Goal: Task Accomplishment & Management: Manage account settings

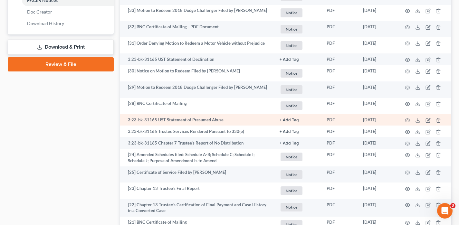
scroll to position [304, 0]
click at [418, 121] on polyline at bounding box center [418, 120] width 2 height 1
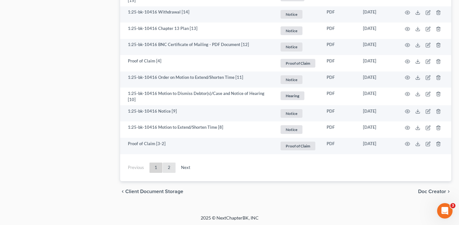
click at [167, 168] on link "2" at bounding box center [169, 168] width 13 height 10
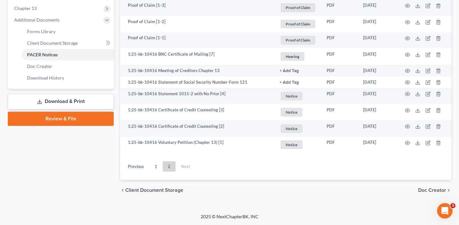
scroll to position [262, 0]
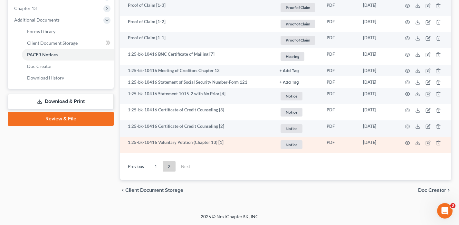
drag, startPoint x: 387, startPoint y: 141, endPoint x: 363, endPoint y: 141, distance: 24.5
click at [363, 141] on td "02/27/2025" at bounding box center [377, 145] width 39 height 16
copy td "02/27/2025"
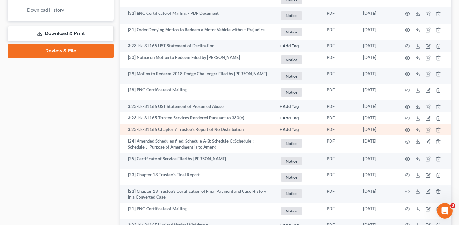
scroll to position [314, 0]
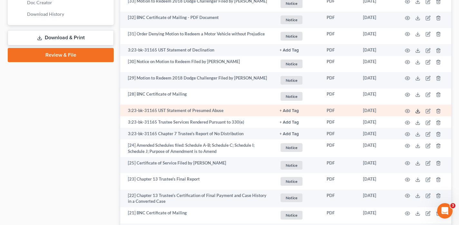
click at [416, 113] on icon at bounding box center [418, 112] width 4 height 1
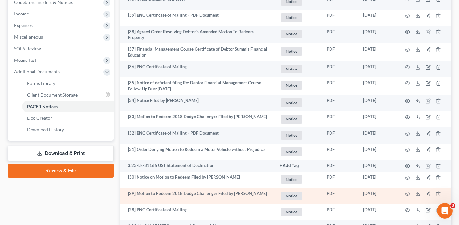
scroll to position [193, 0]
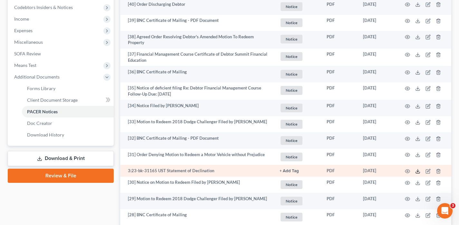
click at [416, 173] on icon at bounding box center [418, 171] width 5 height 5
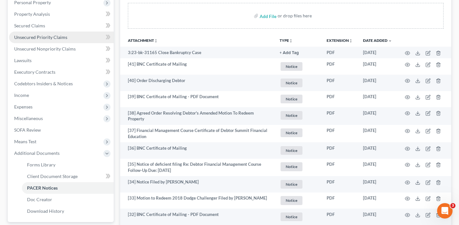
scroll to position [0, 0]
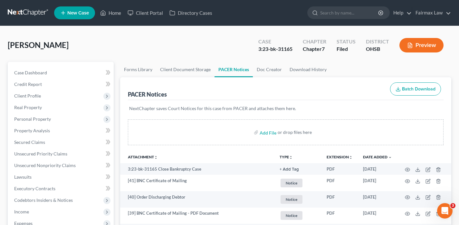
click at [35, 12] on link at bounding box center [28, 13] width 41 height 12
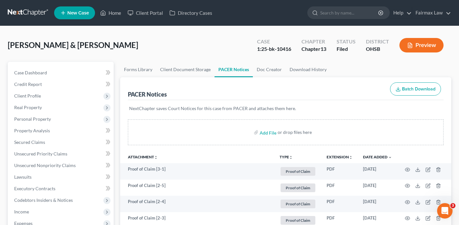
click at [38, 13] on link at bounding box center [28, 13] width 41 height 12
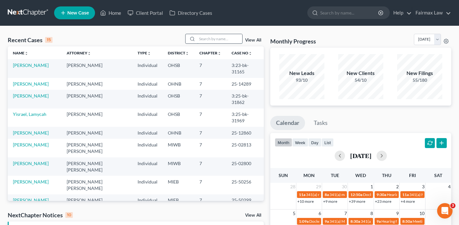
click at [222, 38] on input "search" at bounding box center [219, 38] width 45 height 9
click at [201, 38] on input "search" at bounding box center [219, 38] width 45 height 9
click at [215, 40] on input "search" at bounding box center [219, 38] width 45 height 9
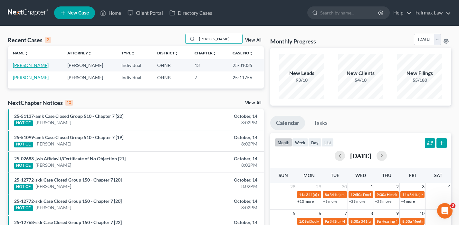
type input "[PERSON_NAME]"
click at [28, 64] on link "[PERSON_NAME]" at bounding box center [31, 65] width 36 height 5
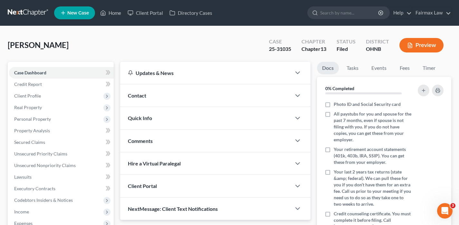
scroll to position [137, 0]
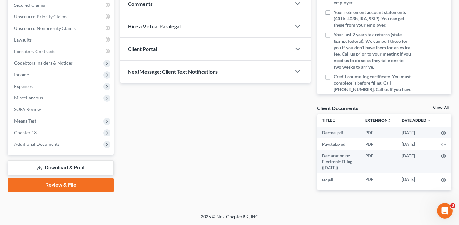
click at [29, 142] on span "Additional Documents" at bounding box center [36, 144] width 45 height 5
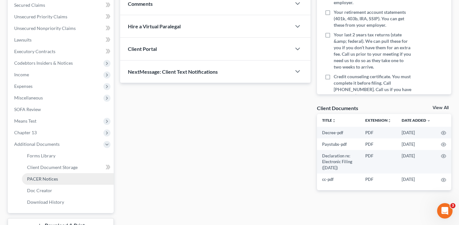
click at [54, 177] on span "PACER Notices" at bounding box center [42, 178] width 31 height 5
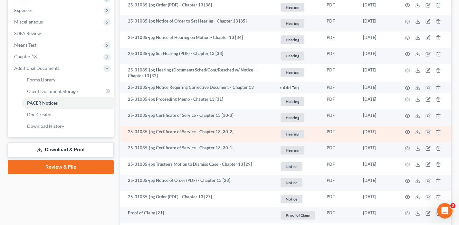
scroll to position [217, 0]
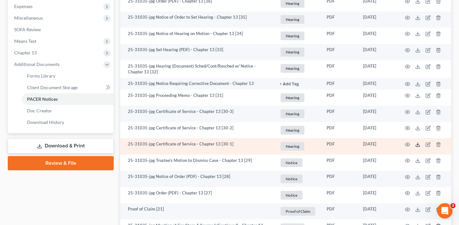
click at [417, 146] on icon at bounding box center [418, 144] width 5 height 5
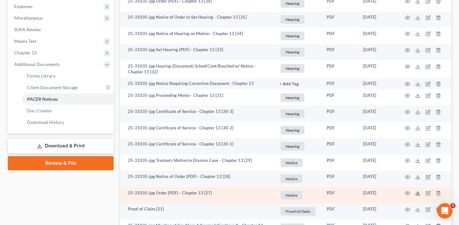
click at [418, 193] on polyline at bounding box center [418, 193] width 2 height 1
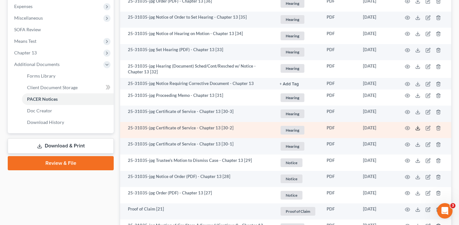
click at [418, 129] on icon at bounding box center [418, 128] width 5 height 5
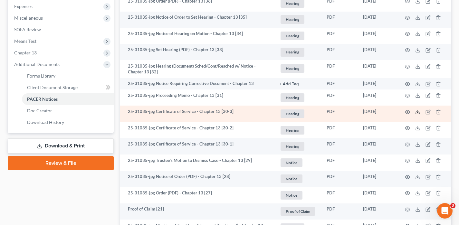
click at [418, 113] on line at bounding box center [418, 111] width 0 height 3
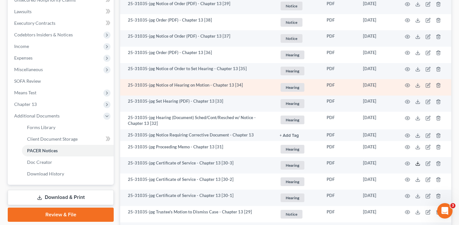
scroll to position [167, 0]
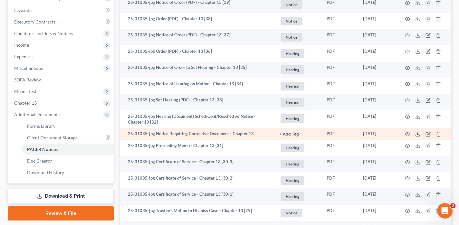
click at [418, 133] on line at bounding box center [418, 134] width 0 height 3
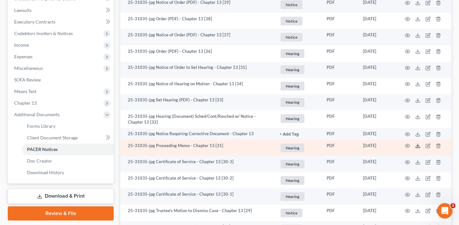
click at [416, 146] on icon at bounding box center [418, 145] width 5 height 5
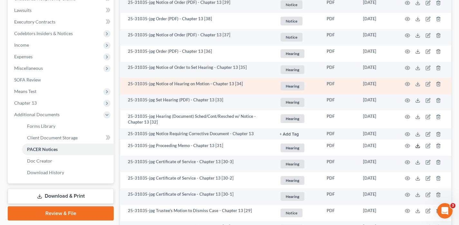
scroll to position [166, 0]
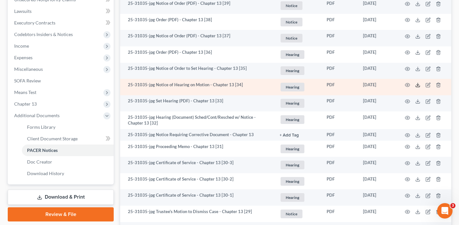
click at [417, 85] on icon at bounding box center [418, 85] width 5 height 5
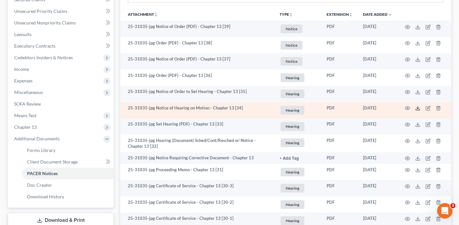
scroll to position [143, 0]
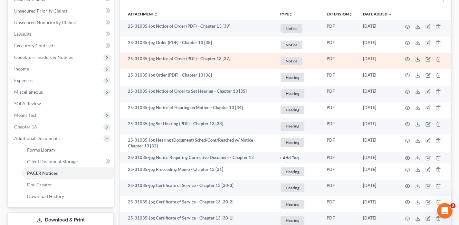
click at [417, 61] on icon at bounding box center [418, 60] width 4 height 1
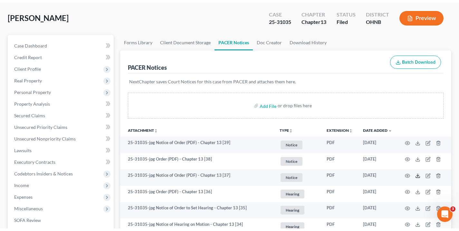
scroll to position [0, 0]
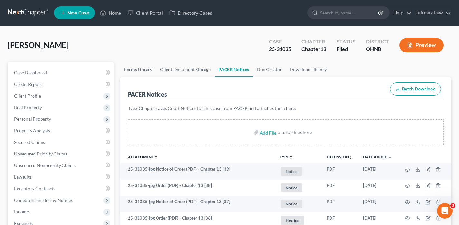
drag, startPoint x: 74, startPoint y: 48, endPoint x: 8, endPoint y: 45, distance: 66.1
click at [8, 45] on div "Hayward, Brittney Upgraded Case 25-31035 Chapter Chapter 13 Status Filed Distri…" at bounding box center [230, 48] width 444 height 28
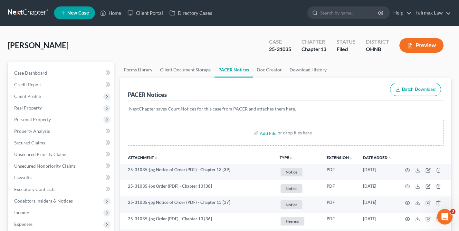
click at [42, 15] on link at bounding box center [28, 13] width 41 height 12
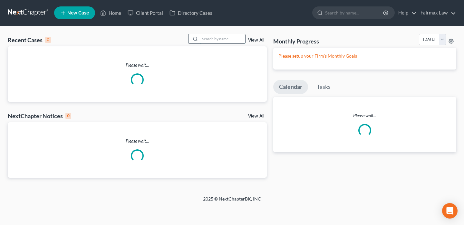
click at [205, 39] on input "search" at bounding box center [222, 38] width 45 height 9
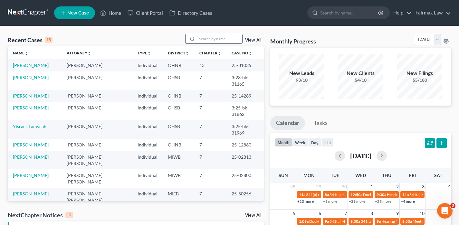
click at [212, 44] on div at bounding box center [213, 39] width 57 height 10
click at [212, 38] on input "search" at bounding box center [219, 38] width 45 height 9
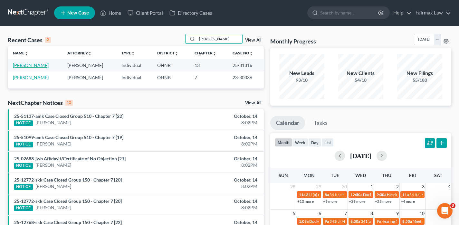
type input "costilla"
click at [36, 65] on link "[PERSON_NAME]" at bounding box center [31, 65] width 36 height 5
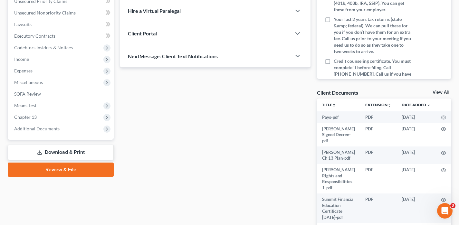
click at [38, 126] on span "Additional Documents" at bounding box center [36, 128] width 45 height 5
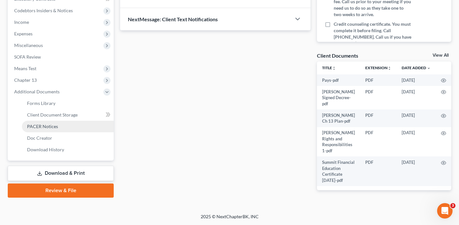
click at [41, 125] on span "PACER Notices" at bounding box center [42, 126] width 31 height 5
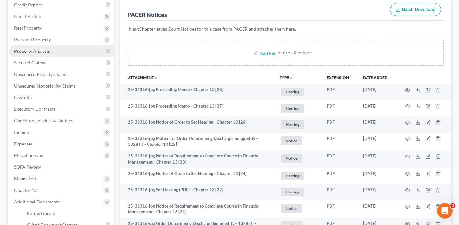
scroll to position [88, 0]
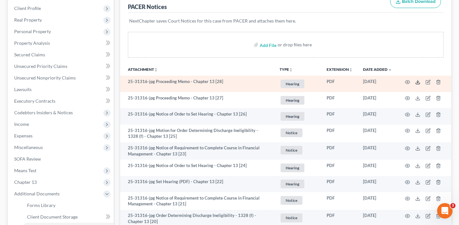
click at [419, 80] on icon at bounding box center [418, 82] width 5 height 5
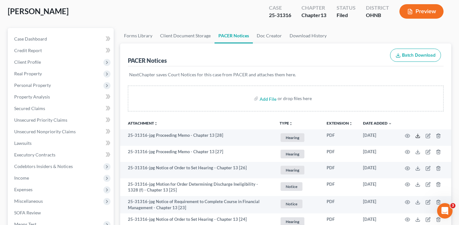
scroll to position [34, 0]
click at [55, 61] on span "Client Profile" at bounding box center [61, 62] width 105 height 12
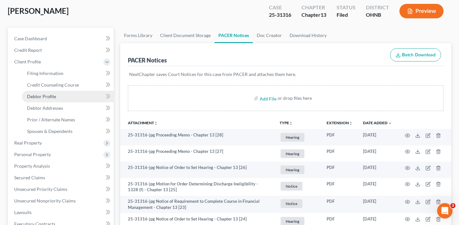
click at [55, 99] on link "Debtor Profile" at bounding box center [68, 97] width 92 height 12
select select "0"
select select "1"
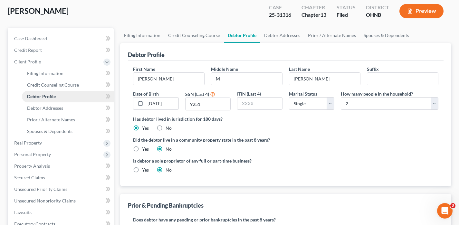
scroll to position [34, 0]
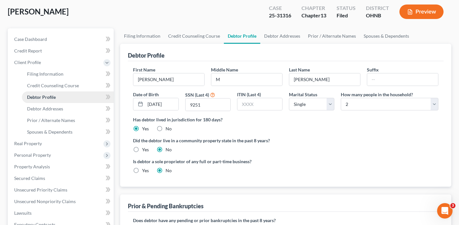
radio input "true"
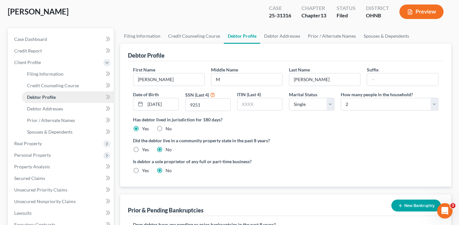
scroll to position [0, 0]
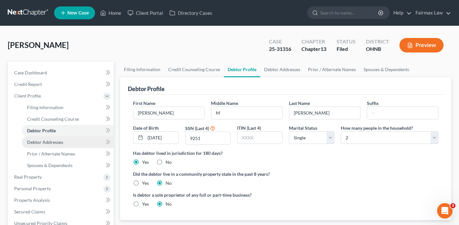
click at [46, 144] on span "Debtor Addresses" at bounding box center [45, 142] width 36 height 5
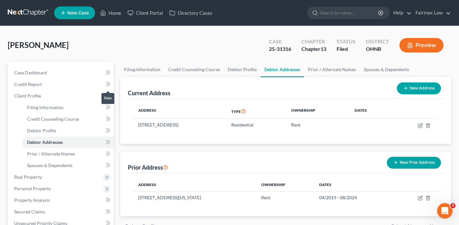
scroll to position [199, 0]
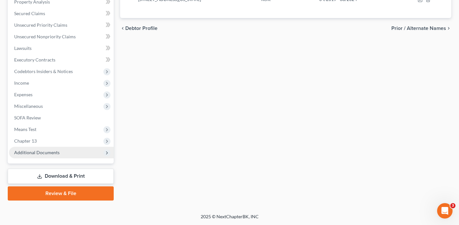
click at [58, 148] on span "Additional Documents" at bounding box center [61, 153] width 105 height 12
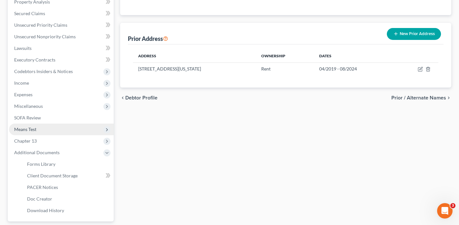
scroll to position [187, 0]
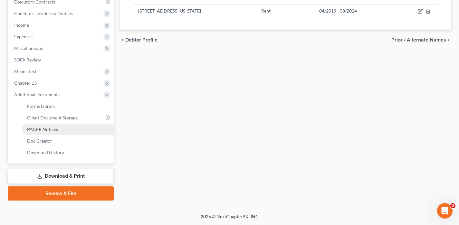
click at [66, 128] on link "PACER Notices" at bounding box center [68, 130] width 92 height 12
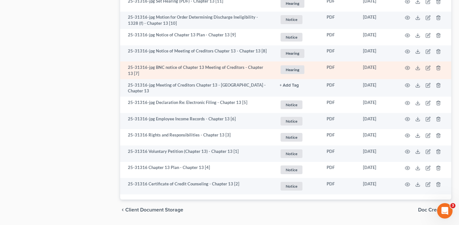
scroll to position [647, 0]
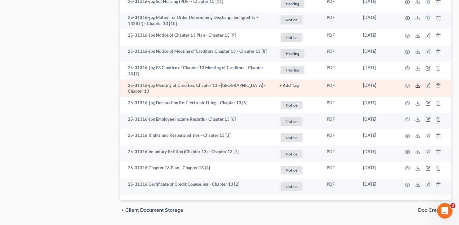
click at [420, 87] on icon at bounding box center [418, 86] width 4 height 1
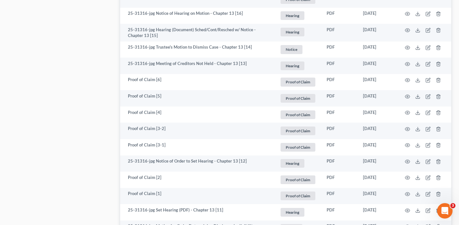
scroll to position [399, 0]
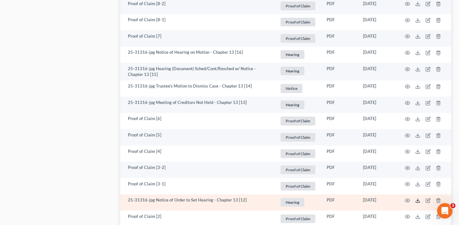
click at [419, 199] on icon at bounding box center [418, 200] width 5 height 5
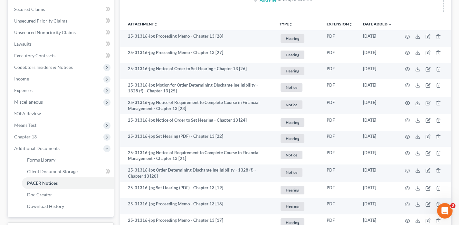
scroll to position [134, 0]
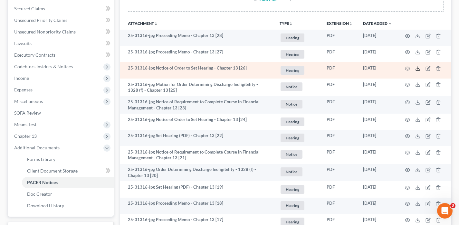
click at [418, 68] on line at bounding box center [418, 68] width 0 height 3
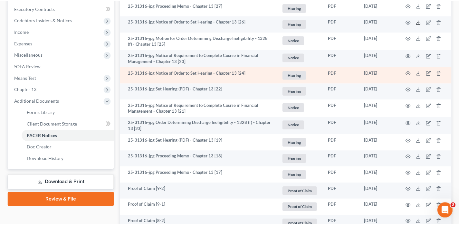
scroll to position [197, 0]
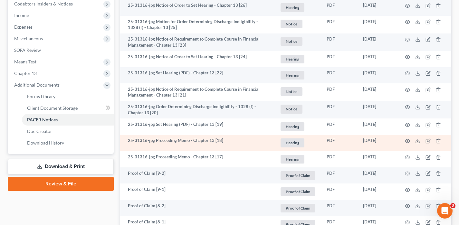
click at [424, 143] on td at bounding box center [425, 143] width 54 height 16
click at [417, 141] on icon at bounding box center [418, 141] width 5 height 5
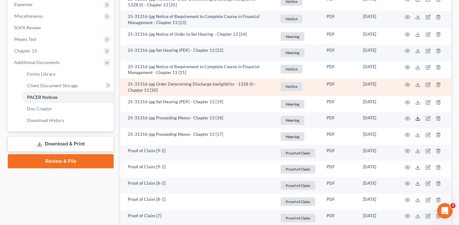
scroll to position [225, 0]
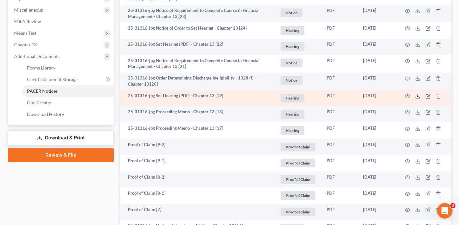
click at [417, 96] on icon at bounding box center [418, 96] width 5 height 5
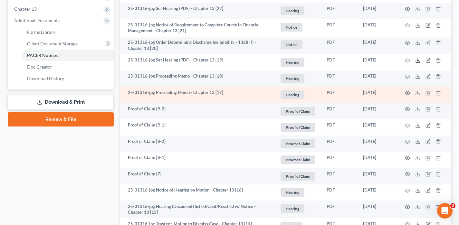
scroll to position [262, 0]
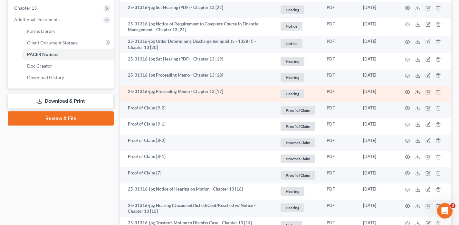
click at [416, 94] on icon at bounding box center [418, 92] width 5 height 5
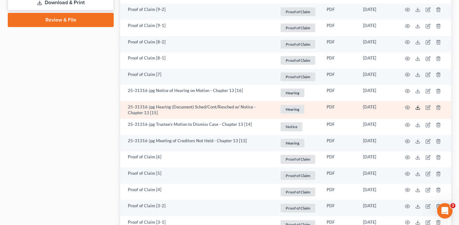
scroll to position [361, 0]
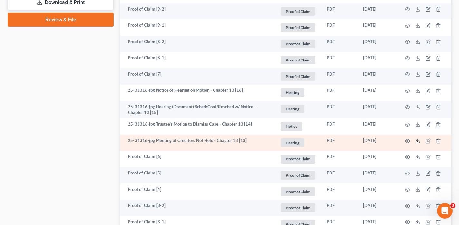
click at [417, 143] on icon at bounding box center [418, 141] width 5 height 5
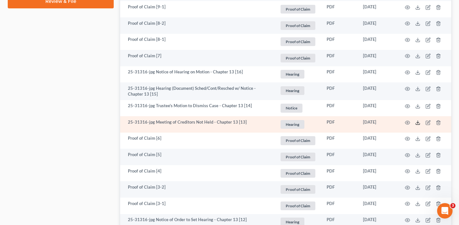
scroll to position [377, 0]
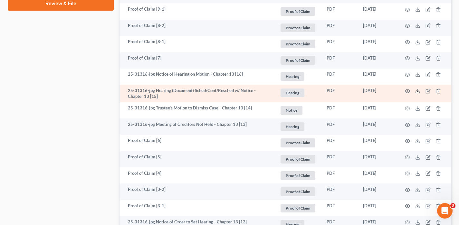
click at [417, 91] on polyline at bounding box center [418, 91] width 2 height 1
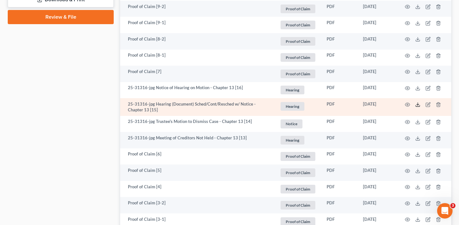
scroll to position [363, 0]
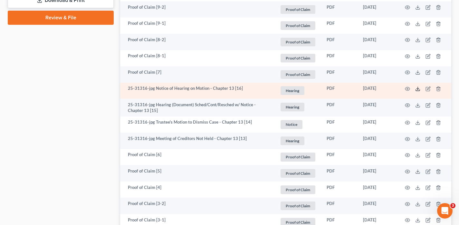
click at [417, 90] on icon at bounding box center [418, 88] width 5 height 5
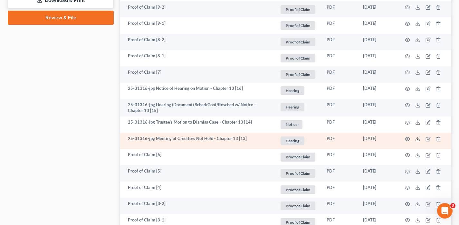
click at [417, 139] on polyline at bounding box center [418, 139] width 2 height 1
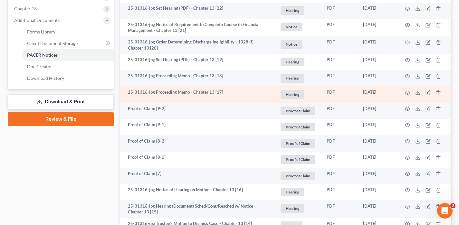
scroll to position [262, 0]
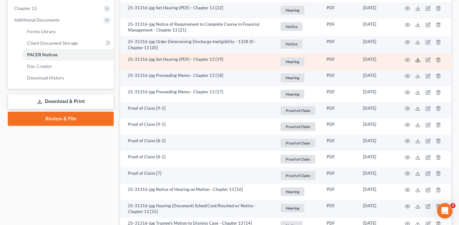
click at [418, 60] on polyline at bounding box center [418, 59] width 2 height 1
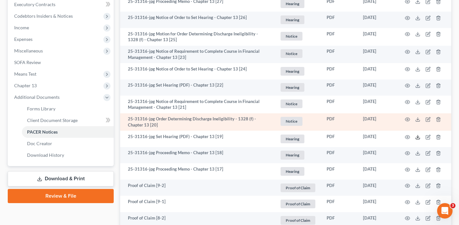
scroll to position [184, 0]
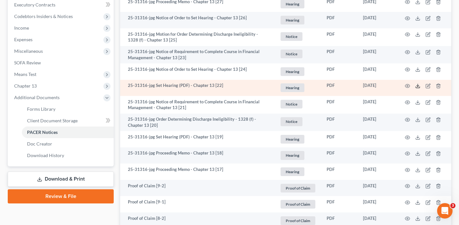
click at [417, 85] on icon at bounding box center [418, 86] width 5 height 5
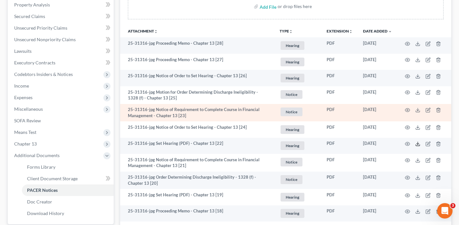
scroll to position [124, 0]
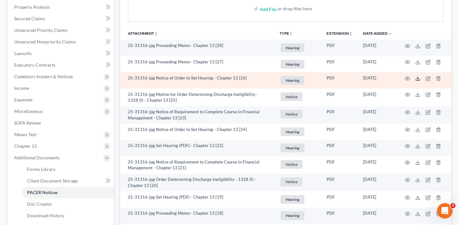
click at [419, 78] on polyline at bounding box center [418, 78] width 2 height 1
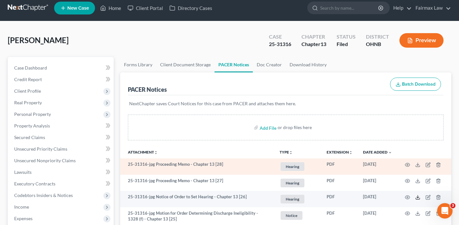
scroll to position [0, 0]
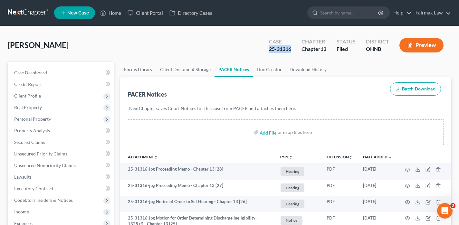
drag, startPoint x: 292, startPoint y: 48, endPoint x: 270, endPoint y: 47, distance: 22.9
click at [270, 48] on div "Case 25-31316" at bounding box center [280, 45] width 33 height 19
copy div "25-31316"
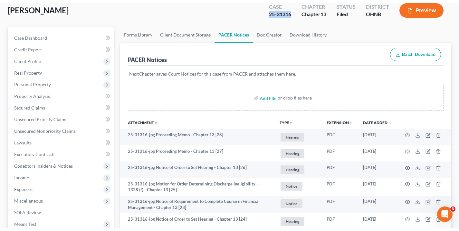
scroll to position [38, 0]
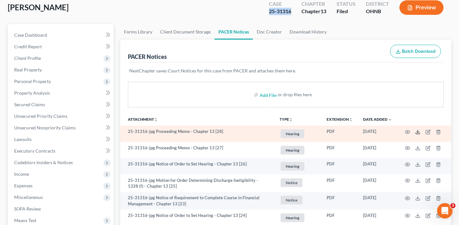
click at [418, 133] on icon at bounding box center [418, 132] width 5 height 5
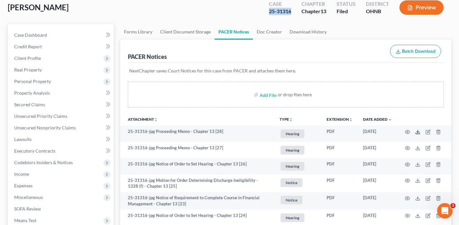
copy div "25-31316"
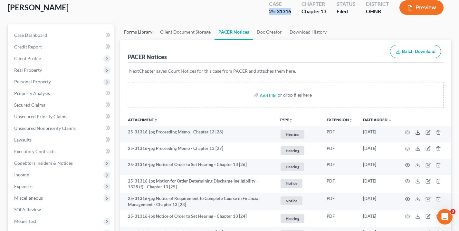
scroll to position [0, 0]
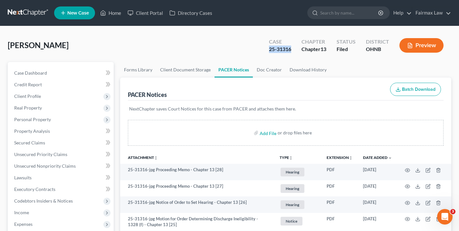
click at [33, 15] on link at bounding box center [28, 13] width 41 height 12
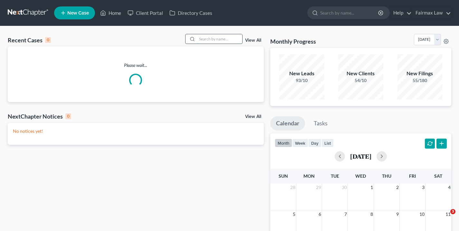
click at [204, 40] on input "search" at bounding box center [219, 38] width 45 height 9
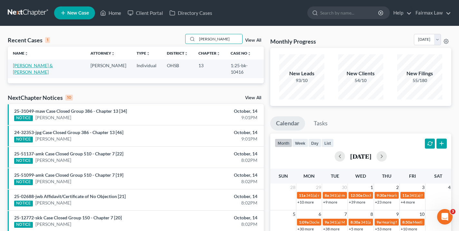
type input "[PERSON_NAME]"
click at [40, 65] on link "[PERSON_NAME] & [PERSON_NAME]" at bounding box center [33, 69] width 40 height 12
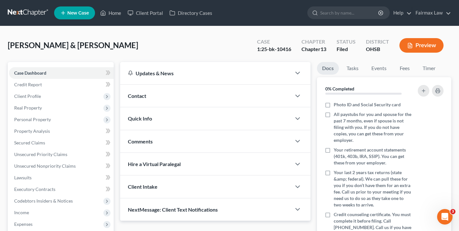
scroll to position [124, 0]
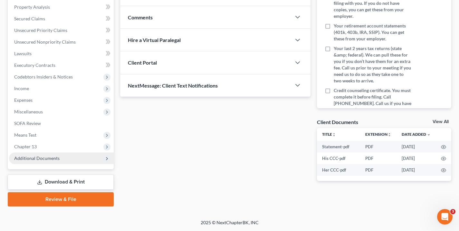
click at [22, 156] on span "Additional Documents" at bounding box center [36, 157] width 45 height 5
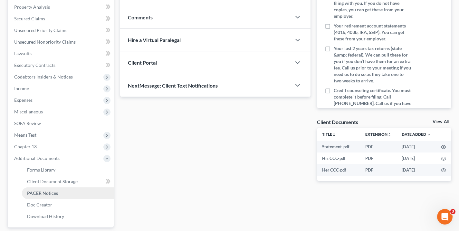
click at [42, 191] on span "PACER Notices" at bounding box center [42, 192] width 31 height 5
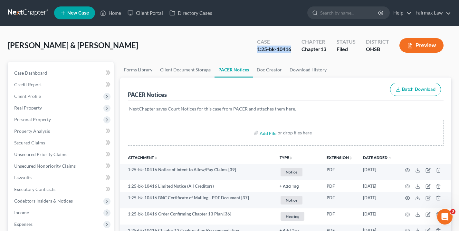
drag, startPoint x: 292, startPoint y: 50, endPoint x: 257, endPoint y: 50, distance: 35.1
click at [257, 50] on div "Case 1:25-bk-10416" at bounding box center [274, 45] width 44 height 19
copy div "1:25-bk-10416"
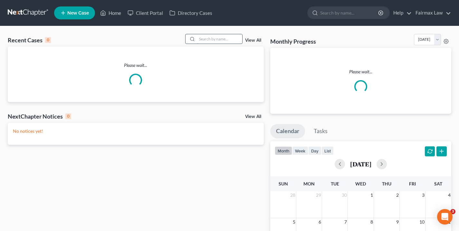
click at [210, 37] on input "search" at bounding box center [219, 38] width 45 height 9
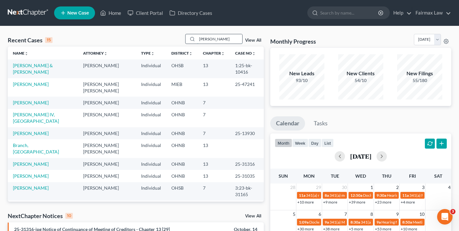
drag, startPoint x: 232, startPoint y: 41, endPoint x: 190, endPoint y: 41, distance: 41.9
click at [190, 41] on div "hutchinson" at bounding box center [213, 39] width 57 height 10
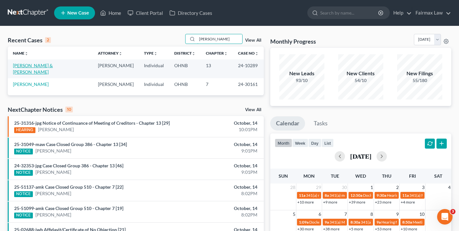
type input "hutchinson"
click at [53, 65] on link "[PERSON_NAME] & [PERSON_NAME]" at bounding box center [33, 69] width 40 height 12
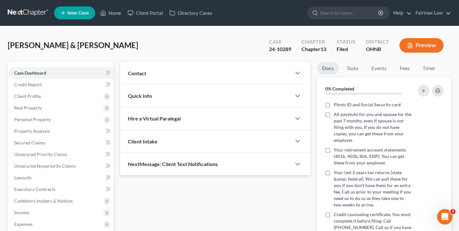
scroll to position [6, 0]
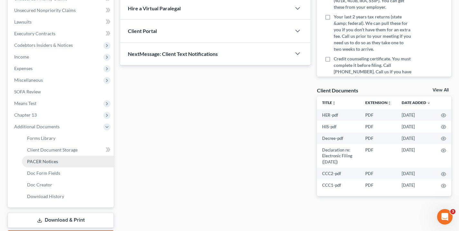
click at [51, 159] on span "PACER Notices" at bounding box center [42, 160] width 31 height 5
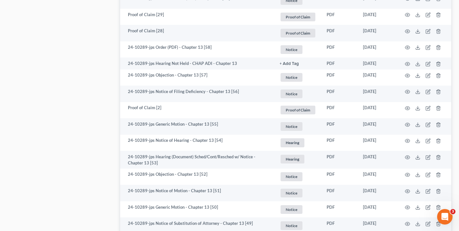
scroll to position [518, 0]
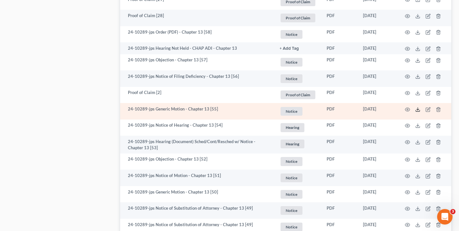
click at [419, 107] on icon at bounding box center [418, 109] width 5 height 5
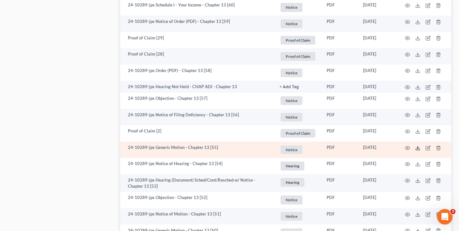
scroll to position [479, 0]
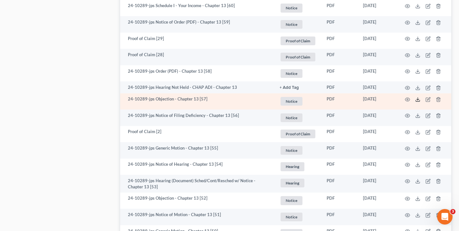
click at [418, 99] on polyline at bounding box center [418, 99] width 2 height 1
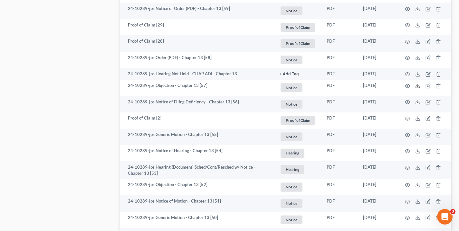
scroll to position [506, 0]
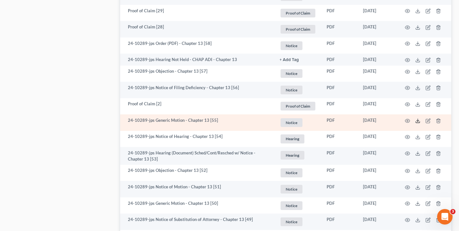
click at [419, 118] on icon at bounding box center [418, 120] width 5 height 5
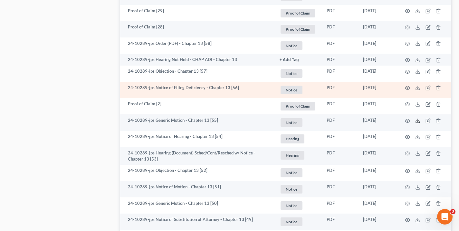
scroll to position [502, 0]
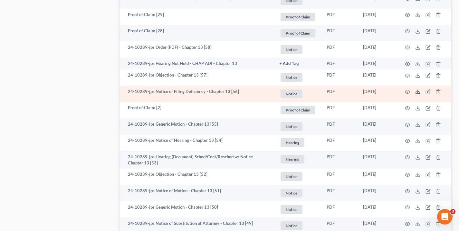
click at [417, 92] on icon at bounding box center [418, 92] width 4 height 1
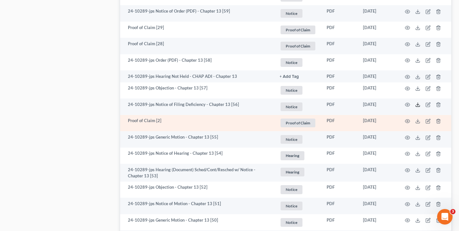
scroll to position [490, 0]
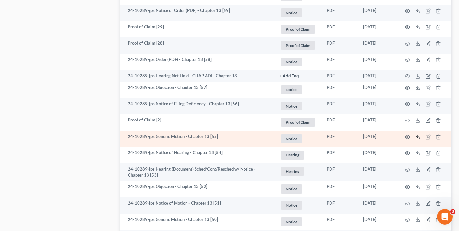
click at [418, 134] on icon at bounding box center [418, 136] width 5 height 5
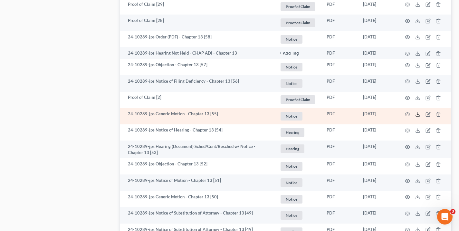
scroll to position [514, 0]
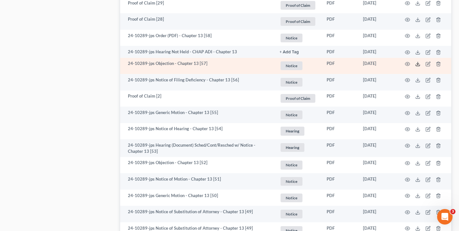
click at [416, 61] on icon at bounding box center [418, 63] width 5 height 5
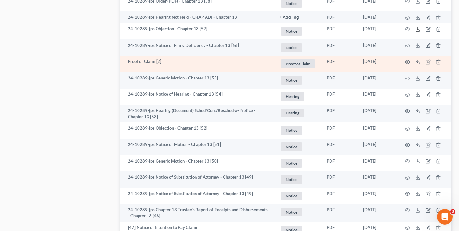
scroll to position [548, 0]
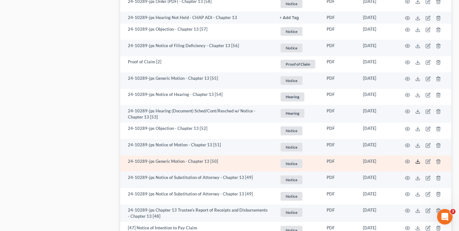
click at [416, 159] on icon at bounding box center [418, 161] width 5 height 5
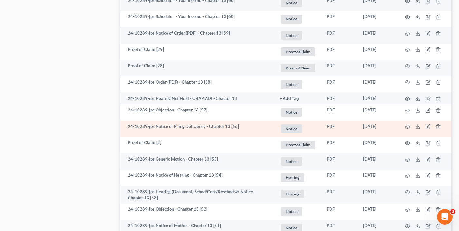
scroll to position [463, 0]
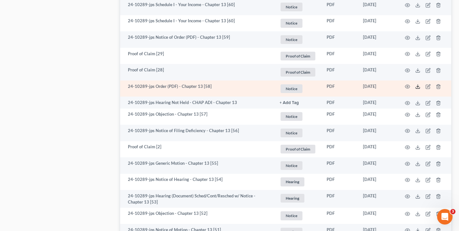
click at [419, 87] on icon at bounding box center [418, 87] width 4 height 1
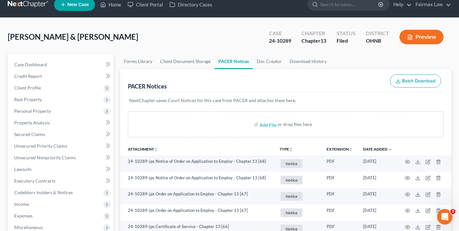
scroll to position [0, 0]
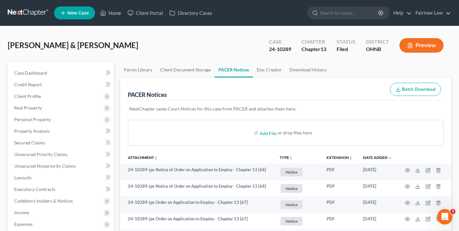
click at [36, 15] on link at bounding box center [28, 13] width 41 height 12
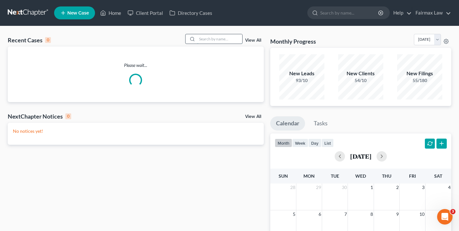
click at [214, 38] on input "search" at bounding box center [219, 38] width 45 height 9
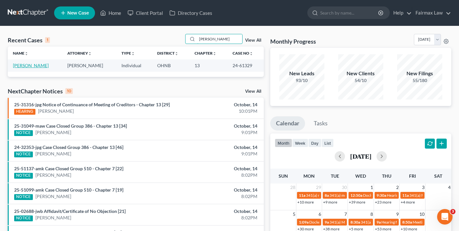
type input "[PERSON_NAME]"
click at [36, 65] on link "[PERSON_NAME]" at bounding box center [31, 65] width 36 height 5
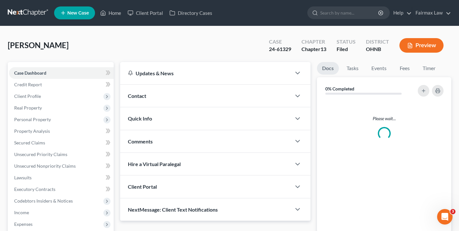
scroll to position [154, 0]
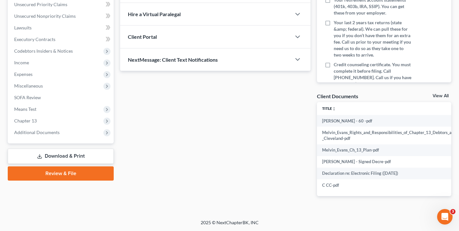
click at [34, 130] on span "Additional Documents" at bounding box center [61, 132] width 105 height 12
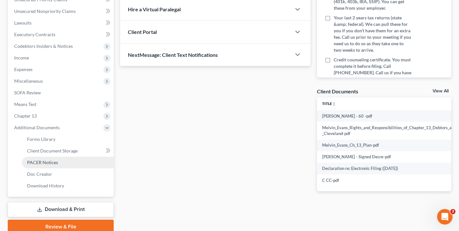
click at [43, 163] on span "PACER Notices" at bounding box center [42, 161] width 31 height 5
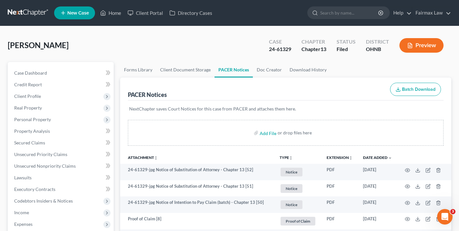
click at [35, 14] on link at bounding box center [28, 13] width 41 height 12
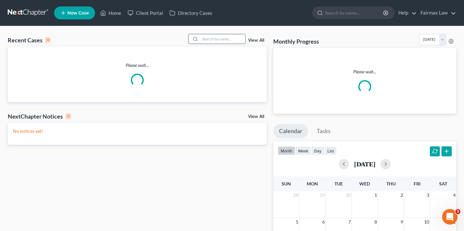
click at [214, 39] on input "search" at bounding box center [222, 38] width 45 height 9
paste input "[PERSON_NAME]"
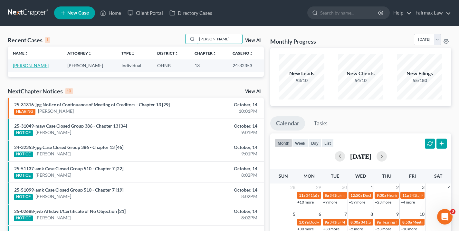
type input "[PERSON_NAME]"
click at [36, 66] on link "[PERSON_NAME]" at bounding box center [31, 65] width 36 height 5
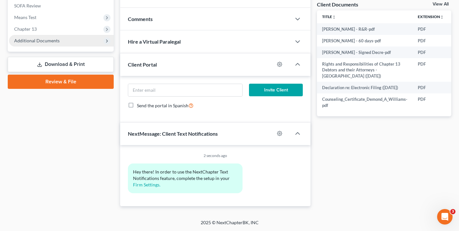
scroll to position [189, 0]
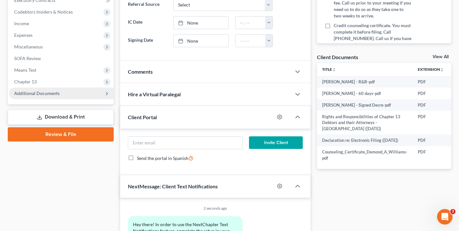
click at [36, 94] on span "Additional Documents" at bounding box center [36, 92] width 45 height 5
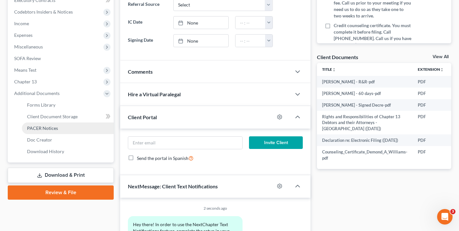
click at [43, 130] on span "PACER Notices" at bounding box center [42, 127] width 31 height 5
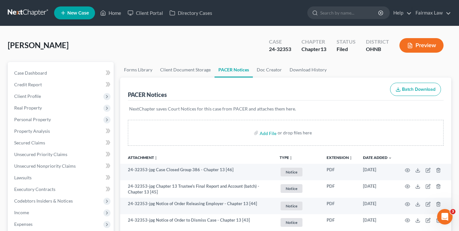
click at [32, 13] on link at bounding box center [28, 13] width 41 height 12
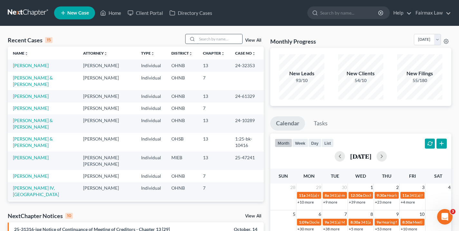
click at [208, 39] on input "search" at bounding box center [219, 38] width 45 height 9
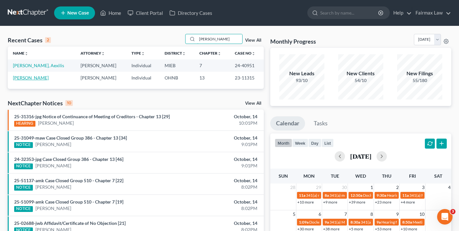
type input "[PERSON_NAME]"
click at [32, 77] on link "[PERSON_NAME]" at bounding box center [31, 77] width 36 height 5
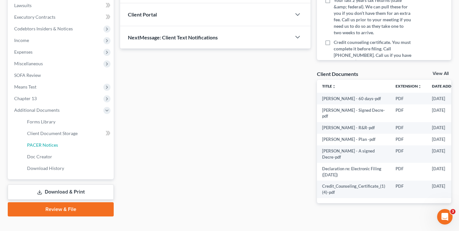
click at [40, 143] on span "PACER Notices" at bounding box center [42, 144] width 31 height 5
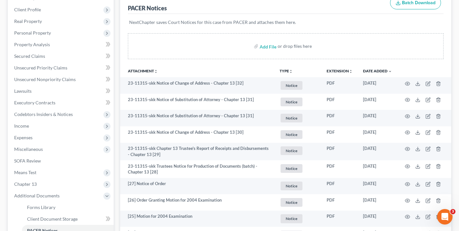
scroll to position [89, 0]
